Goal: Information Seeking & Learning: Learn about a topic

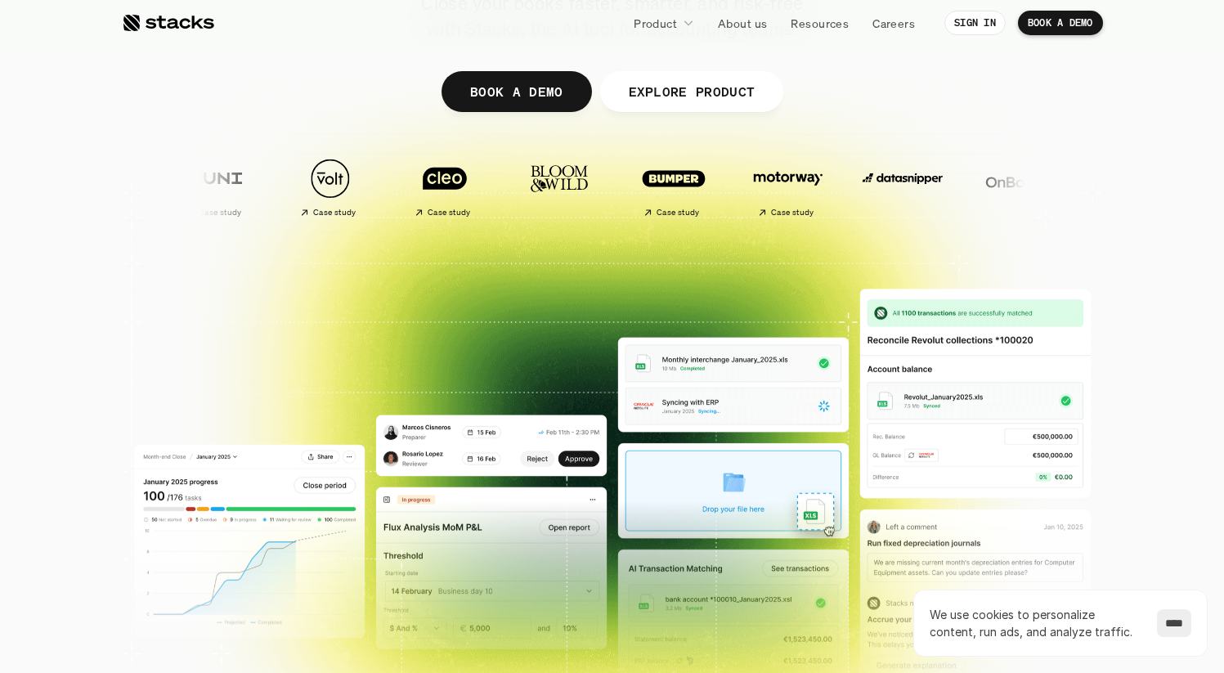
scroll to position [277, 0]
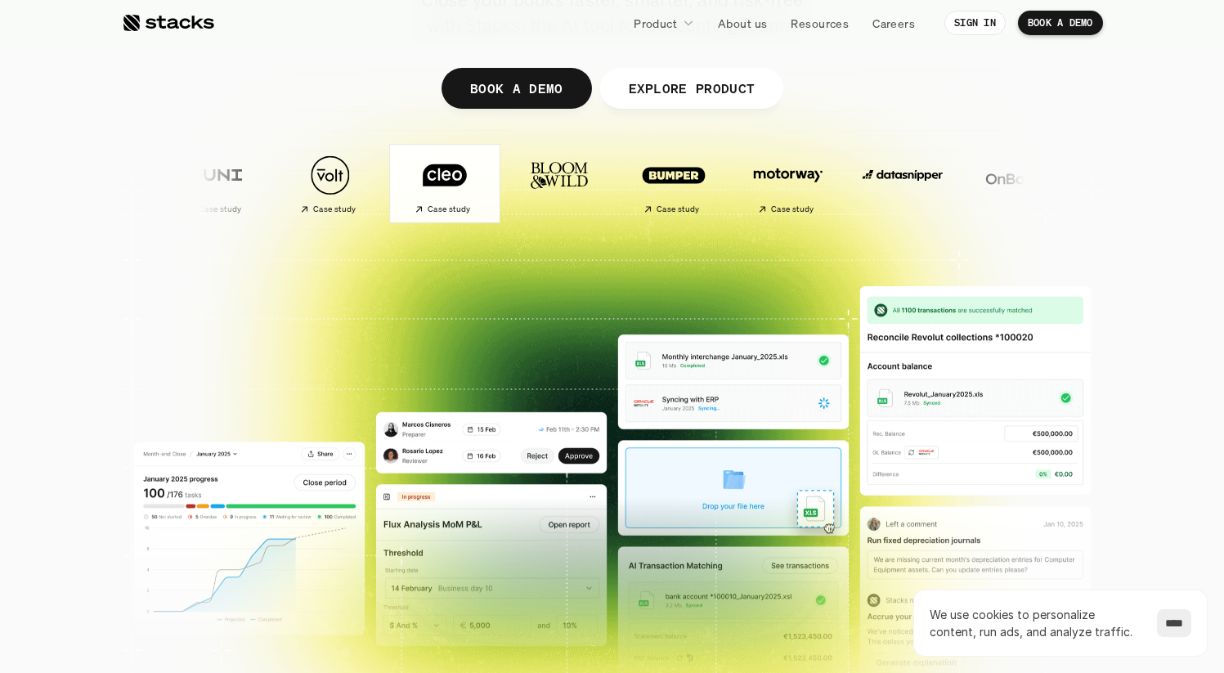
click at [397, 177] on img at bounding box center [445, 175] width 96 height 68
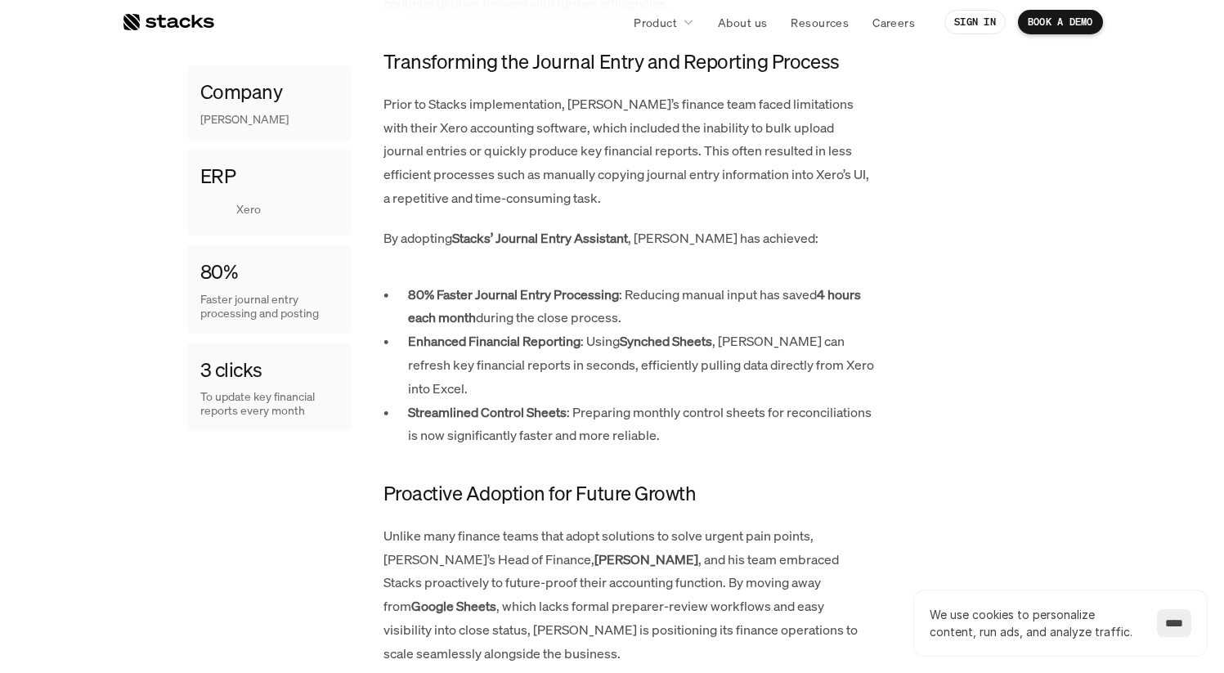
scroll to position [1016, 0]
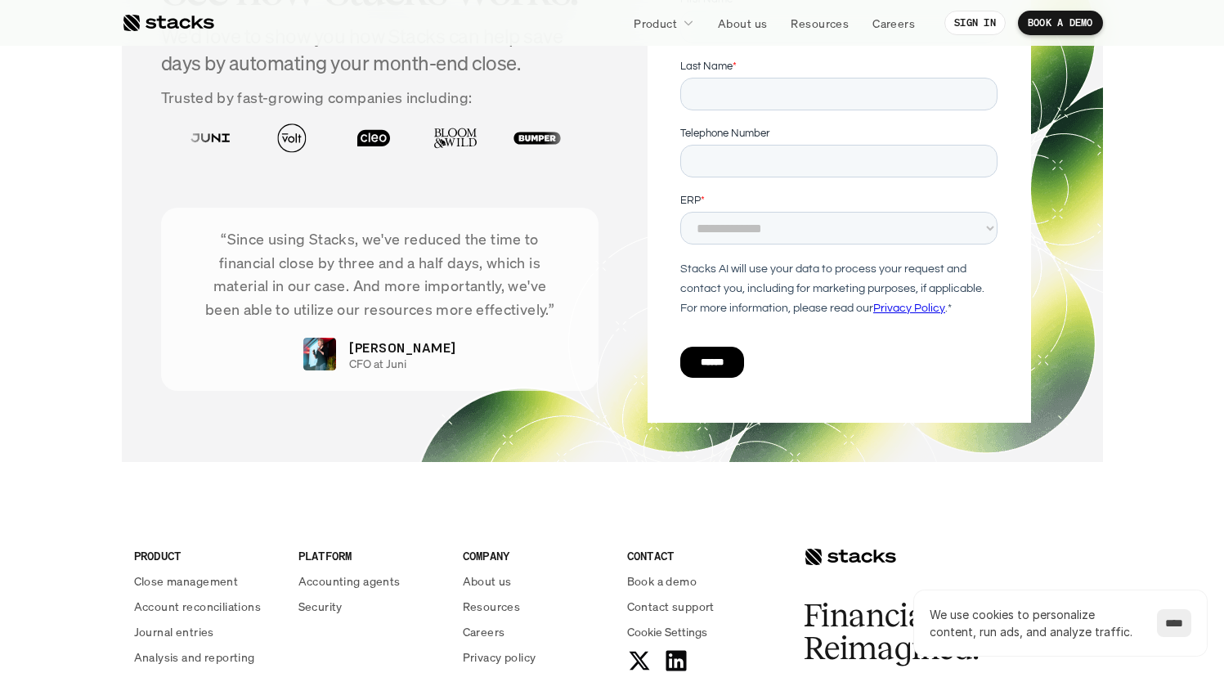
scroll to position [5597, 0]
